Goal: Use online tool/utility: Utilize a website feature to perform a specific function

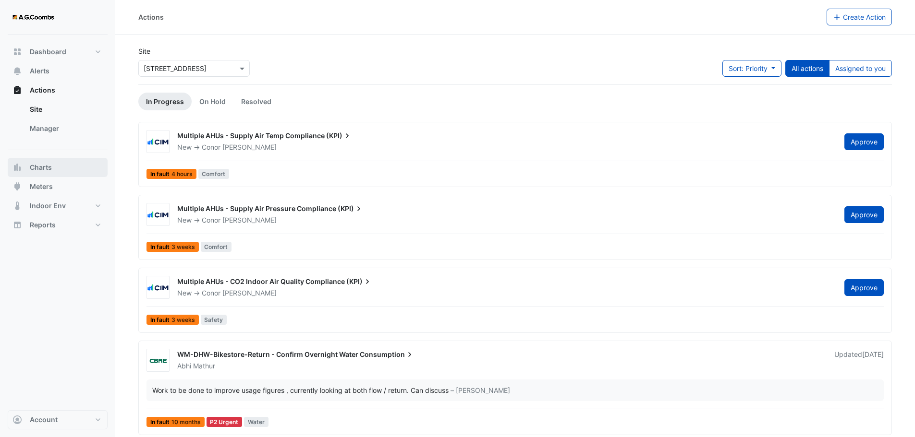
click at [36, 174] on button "Charts" at bounding box center [58, 167] width 100 height 19
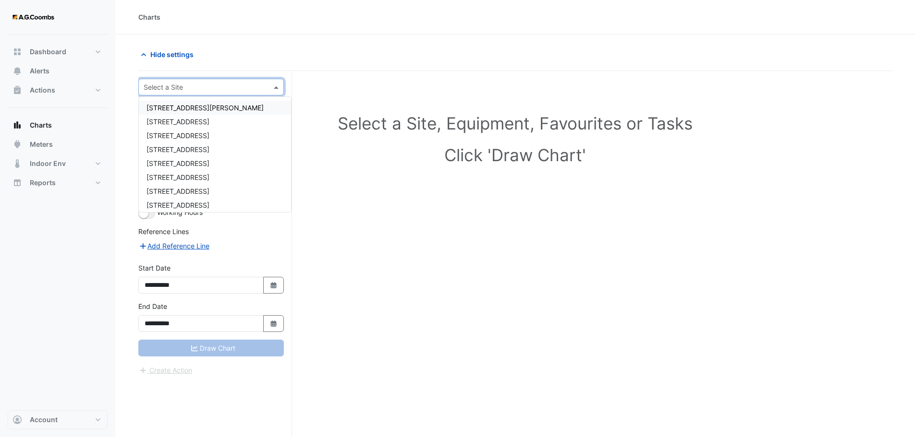
click at [280, 84] on span at bounding box center [277, 87] width 12 height 10
click at [169, 121] on span "[STREET_ADDRESS]" at bounding box center [177, 122] width 63 height 8
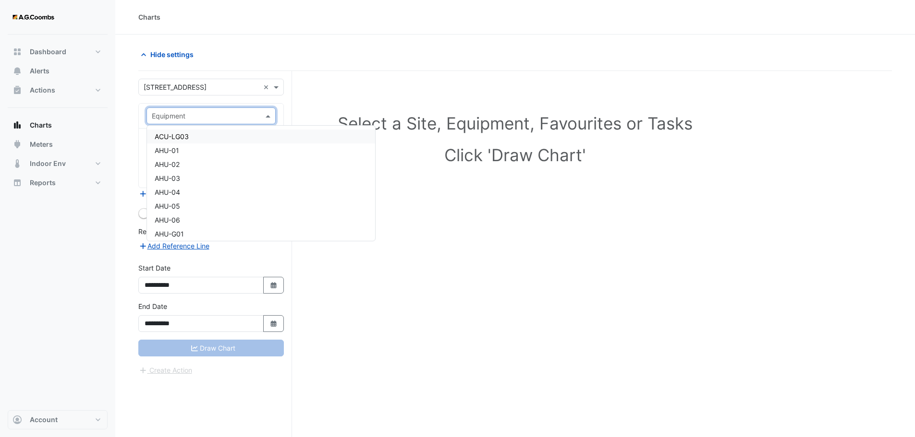
click at [271, 116] on span at bounding box center [269, 116] width 12 height 10
click at [157, 159] on span "HWB-3" at bounding box center [166, 161] width 23 height 8
click at [270, 145] on span at bounding box center [269, 145] width 12 height 10
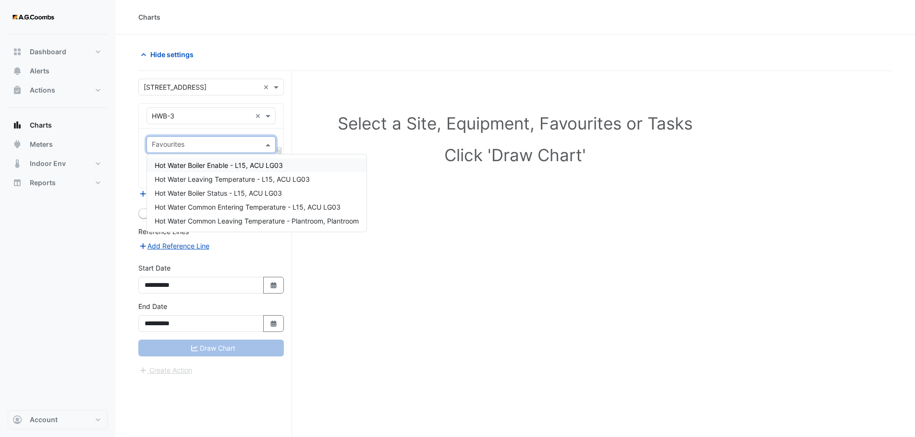
click at [252, 168] on span "Hot Water Boiler Enable - L15, ACU LG03" at bounding box center [219, 165] width 128 height 8
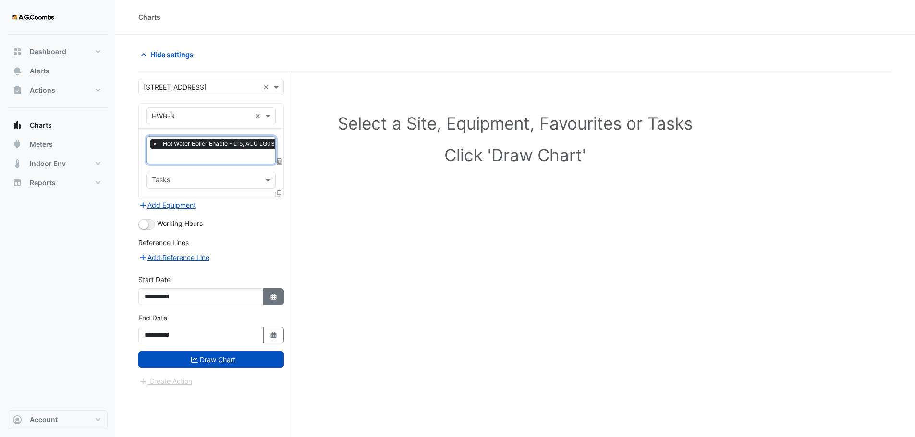
click at [273, 296] on icon "button" at bounding box center [273, 297] width 6 height 6
select select "*"
select select "****"
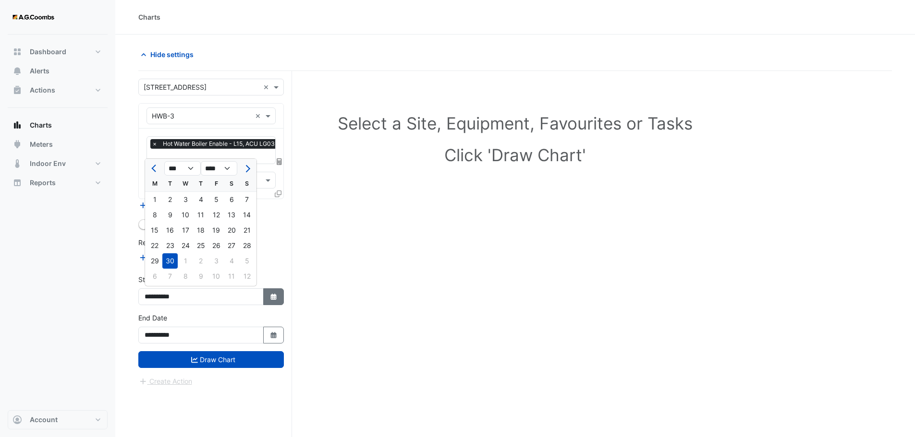
click at [273, 296] on icon "button" at bounding box center [273, 297] width 6 height 6
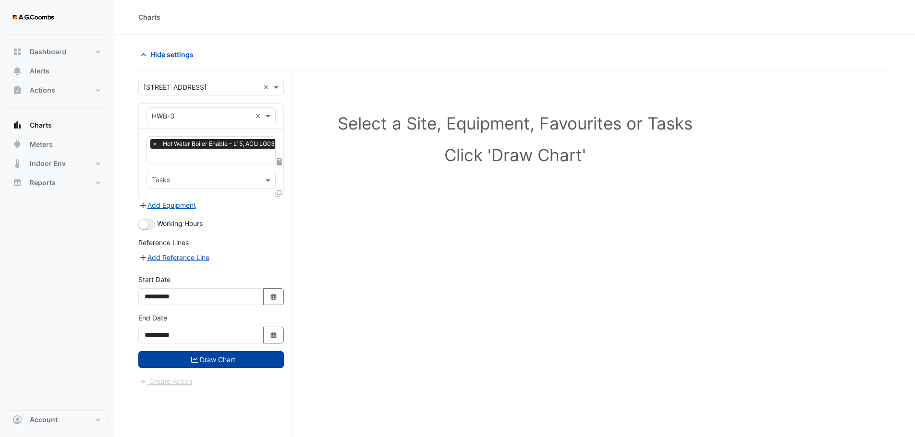
click at [223, 365] on button "Draw Chart" at bounding box center [210, 359] width 145 height 17
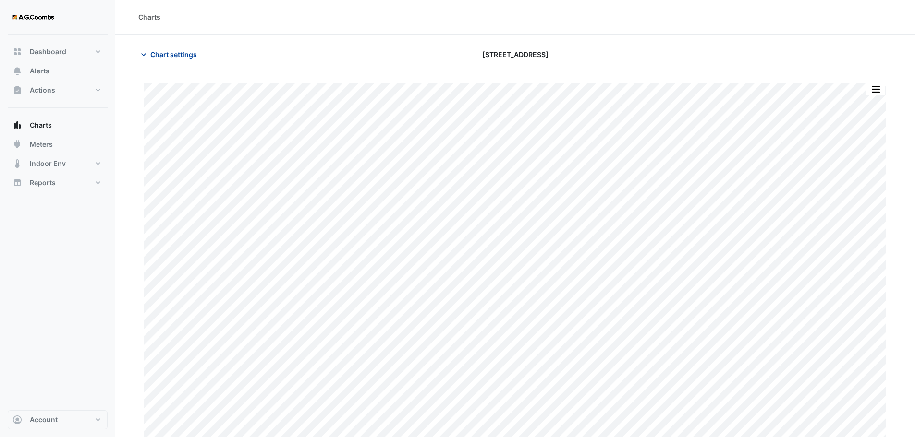
click at [186, 57] on span "Chart settings" at bounding box center [173, 54] width 47 height 10
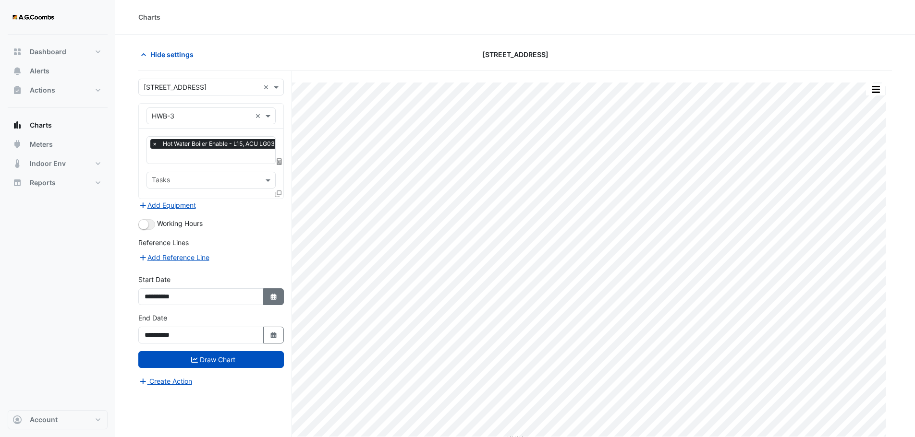
click at [274, 300] on button "Select Date" at bounding box center [273, 297] width 21 height 17
select select "*"
select select "****"
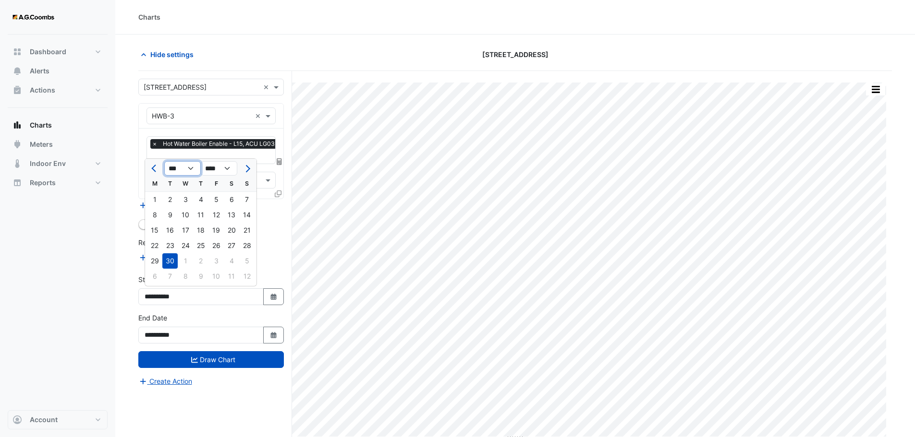
click at [193, 169] on select "*** *** *** *** *** *** *** *** *** ***" at bounding box center [182, 168] width 36 height 14
select select "**"
click at [164, 161] on select "*** *** *** *** *** *** *** *** *** ***" at bounding box center [182, 168] width 36 height 14
click at [154, 218] on div "6" at bounding box center [154, 214] width 15 height 15
type input "**********"
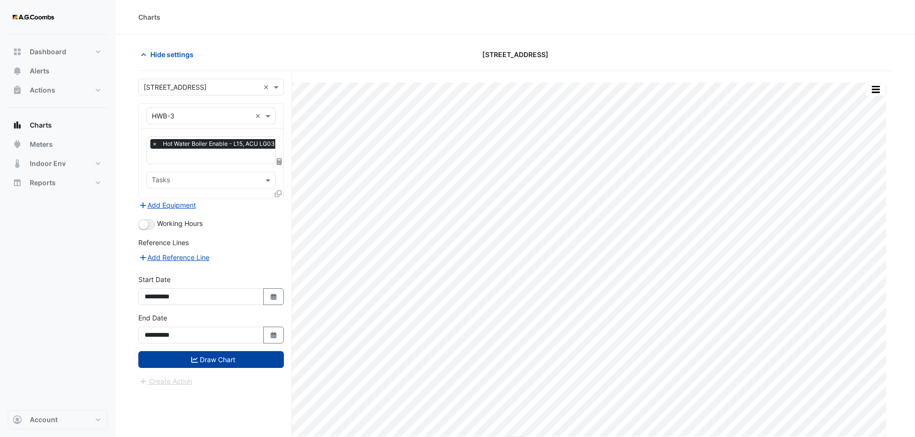
click at [226, 357] on button "Draw Chart" at bounding box center [210, 359] width 145 height 17
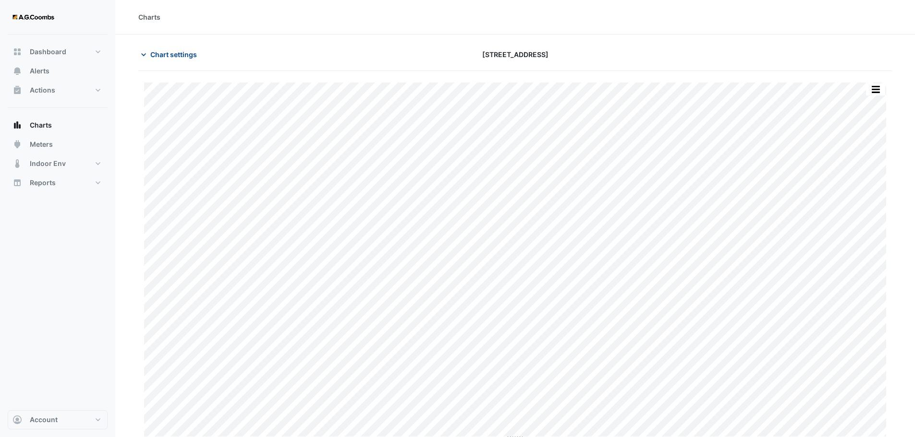
click at [175, 57] on span "Chart settings" at bounding box center [173, 54] width 47 height 10
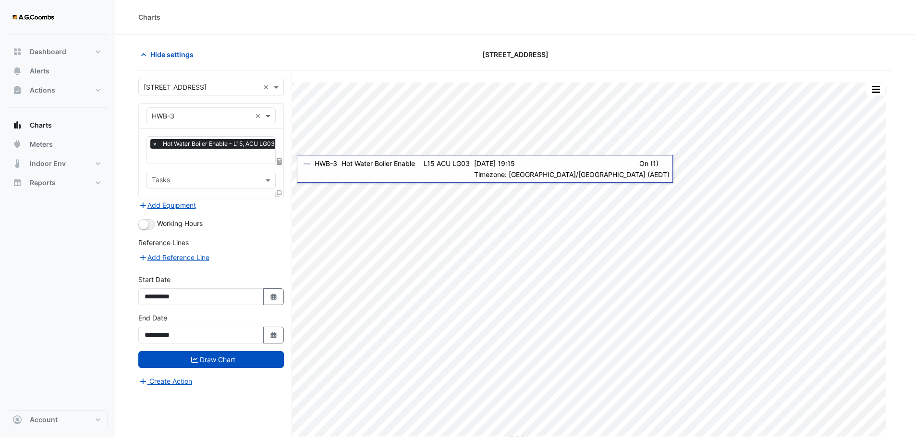
click at [278, 191] on icon at bounding box center [278, 194] width 7 height 7
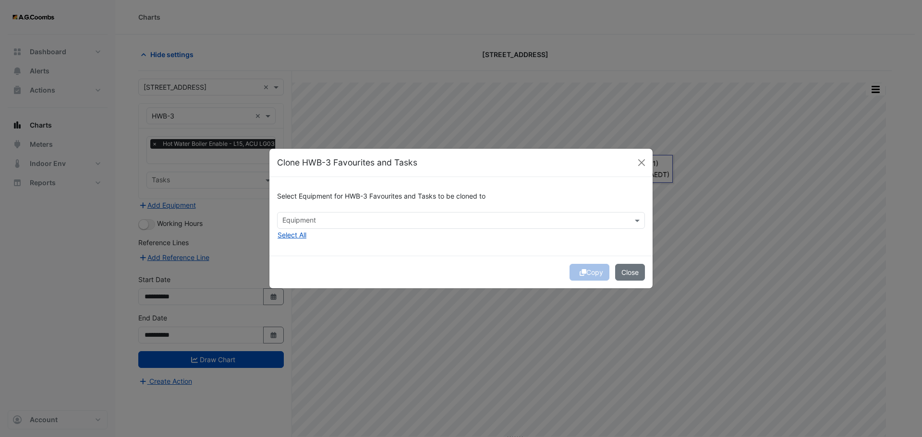
click at [386, 223] on input "text" at bounding box center [455, 222] width 346 height 10
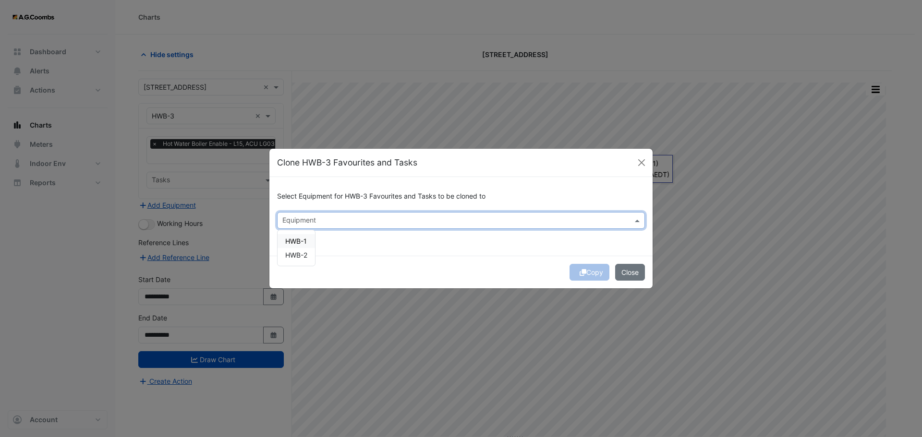
click at [295, 237] on span "HWB-1" at bounding box center [296, 241] width 22 height 8
click at [294, 256] on span "HWB-2" at bounding box center [296, 255] width 22 height 8
click at [558, 256] on div "Copy Close" at bounding box center [460, 272] width 383 height 33
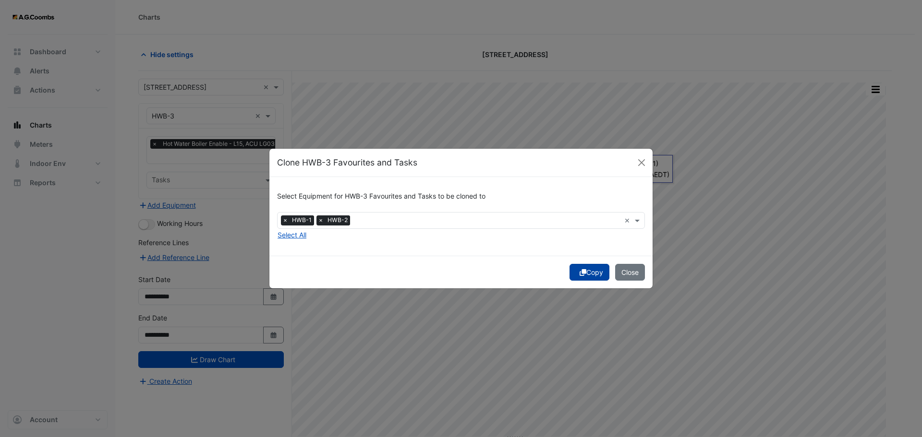
click at [584, 272] on button "Copy" at bounding box center [589, 272] width 40 height 17
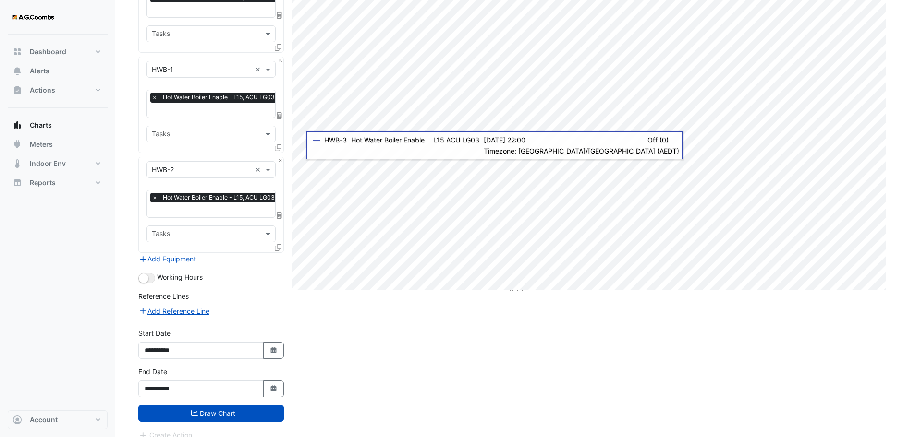
scroll to position [155, 0]
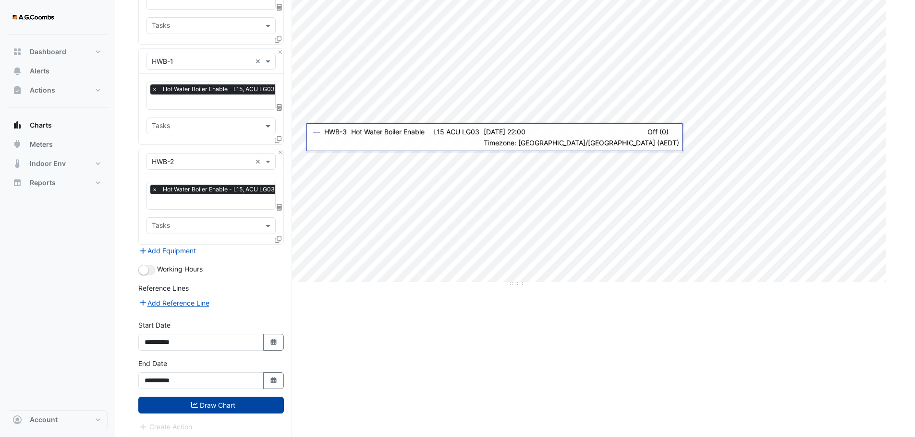
click at [219, 404] on button "Draw Chart" at bounding box center [210, 405] width 145 height 17
